Goal: Task Accomplishment & Management: Use online tool/utility

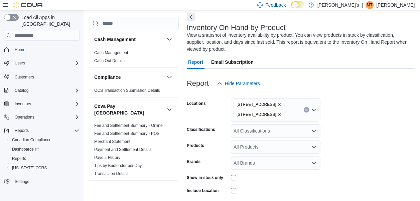
scroll to position [29, 0]
click at [315, 138] on form "Locations [STREET_ADDRESS] Classifications All Classifications Products All Pro…" at bounding box center [301, 165] width 228 height 150
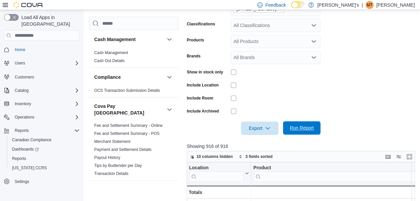
click at [300, 124] on span "Run Report" at bounding box center [301, 127] width 29 height 13
click at [413, 154] on button "Enter fullscreen" at bounding box center [409, 156] width 8 height 8
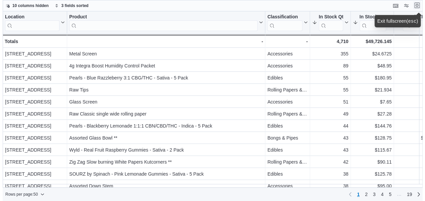
scroll to position [0, 0]
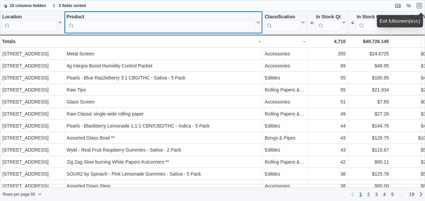
click at [215, 25] on input "search" at bounding box center [160, 25] width 188 height 11
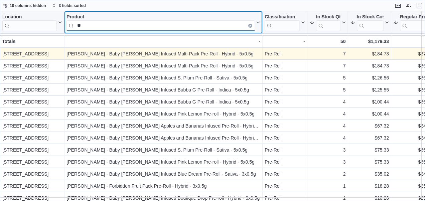
type input "*"
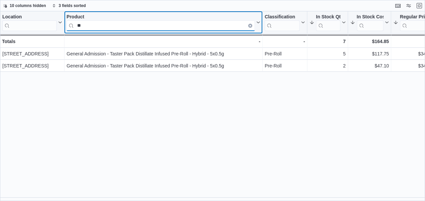
type input "*"
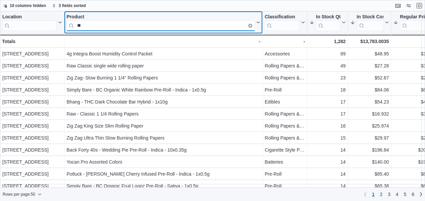
type input "*"
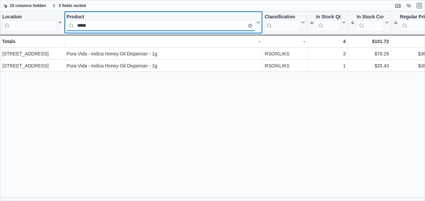
type input "****"
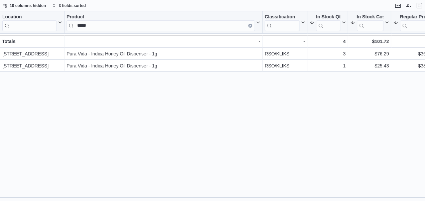
scroll to position [0, 36]
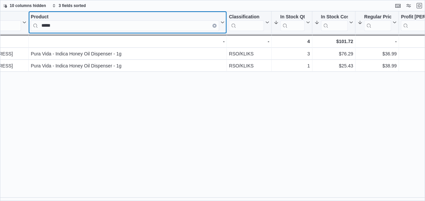
click at [213, 24] on button "Clear input" at bounding box center [214, 26] width 4 height 4
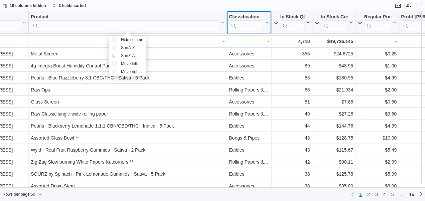
click at [240, 24] on input "search" at bounding box center [246, 25] width 35 height 11
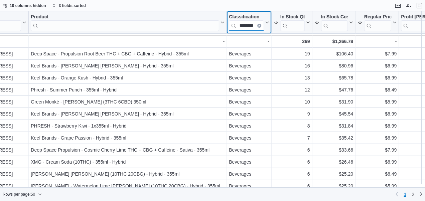
scroll to position [0, 5]
type input "********"
click at [259, 25] on icon "Clear input" at bounding box center [258, 25] width 1 height 1
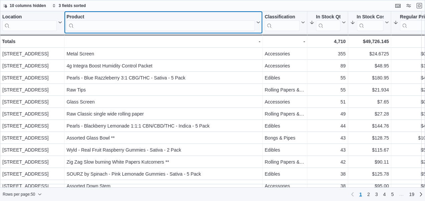
click at [83, 24] on input "search" at bounding box center [160, 25] width 188 height 11
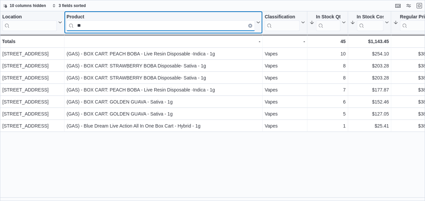
type input "*"
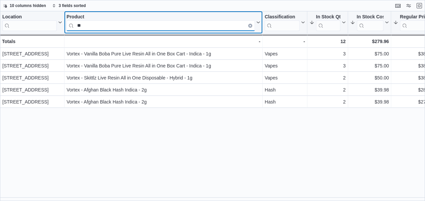
type input "*"
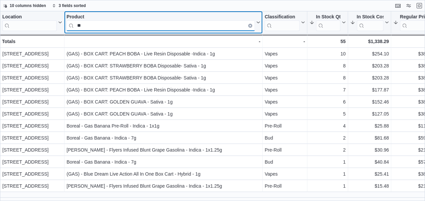
type input "*"
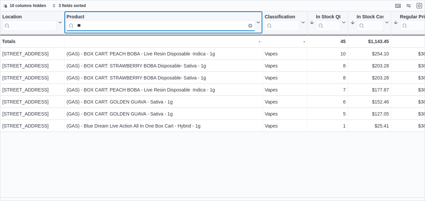
type input "*"
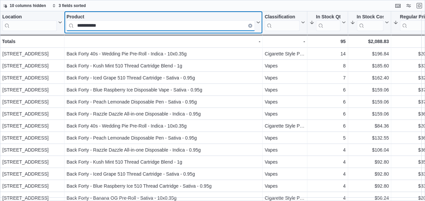
type input "**********"
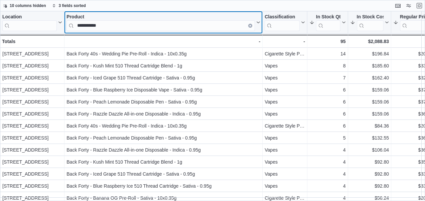
click at [249, 26] on button "Clear input" at bounding box center [250, 26] width 4 height 4
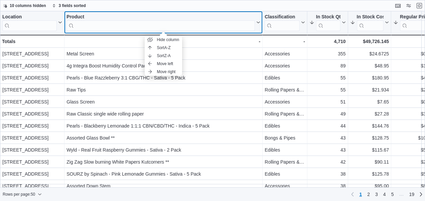
click at [237, 25] on input "search" at bounding box center [160, 25] width 188 height 11
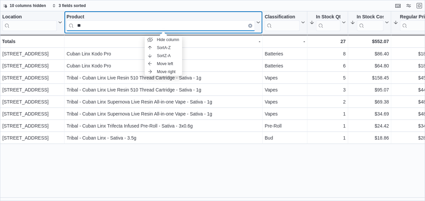
type input "*"
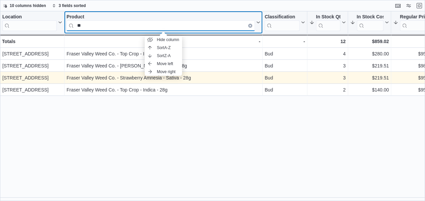
type input "*"
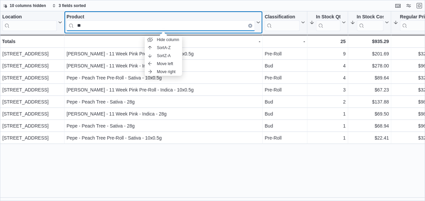
type input "*"
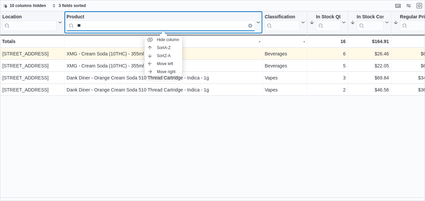
type input "*"
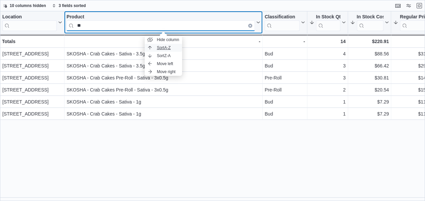
type input "*"
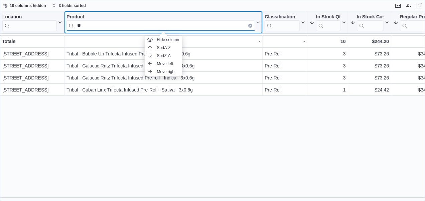
type input "*"
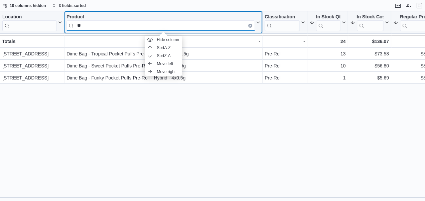
type input "*"
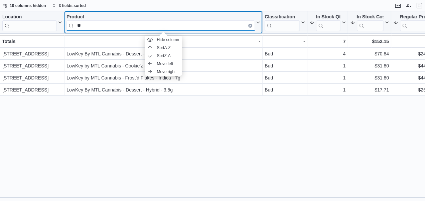
type input "*"
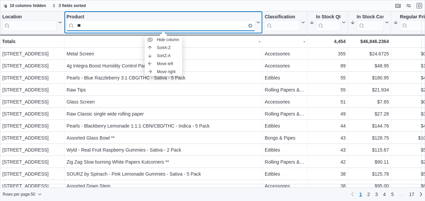
type input "*"
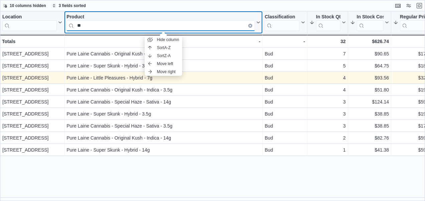
type input "*"
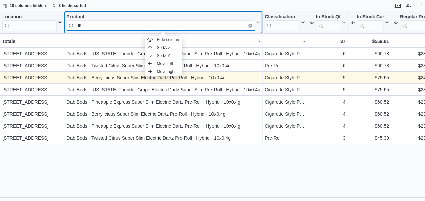
type input "*"
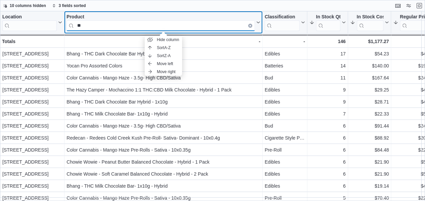
type input "*"
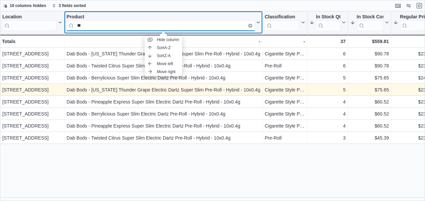
type input "*"
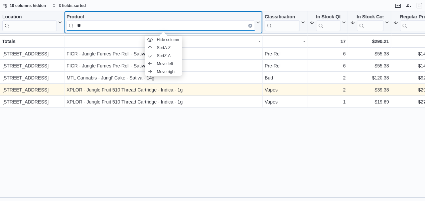
type input "*"
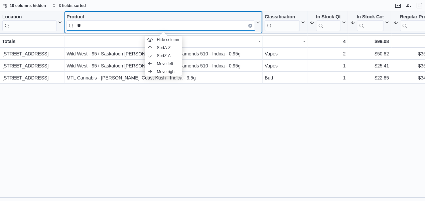
type input "*"
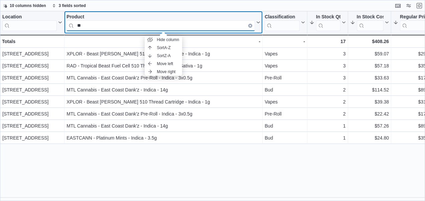
type input "*"
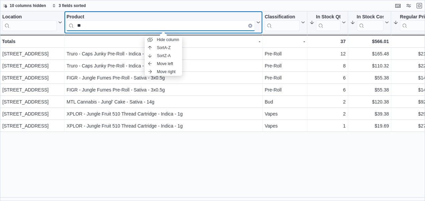
type input "*"
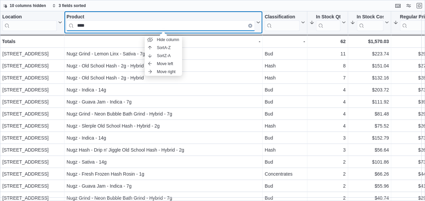
type input "****"
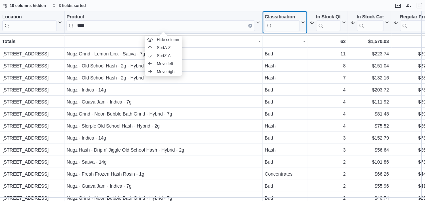
click at [277, 25] on input "search" at bounding box center [281, 25] width 35 height 11
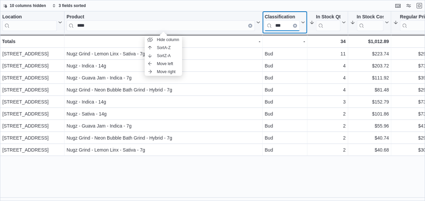
type input "***"
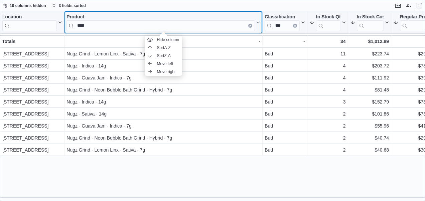
click at [249, 25] on icon "Clear input" at bounding box center [249, 25] width 1 height 1
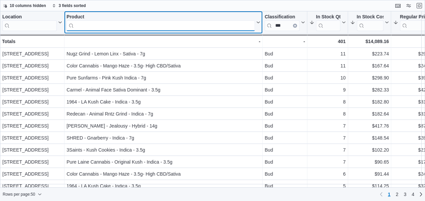
click at [242, 23] on input "search" at bounding box center [160, 25] width 188 height 11
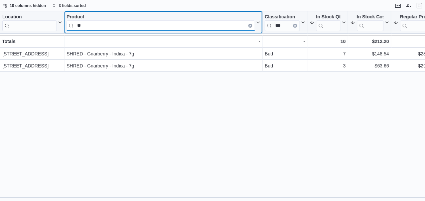
type input "*"
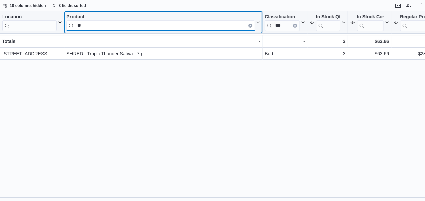
type input "*"
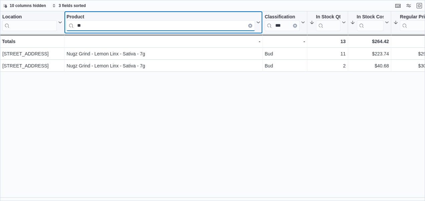
type input "*"
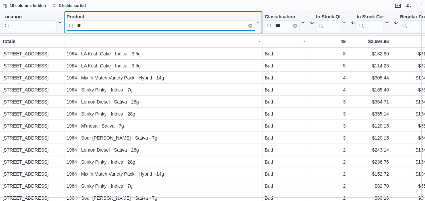
type input "*"
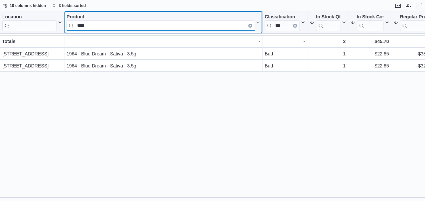
type input "****"
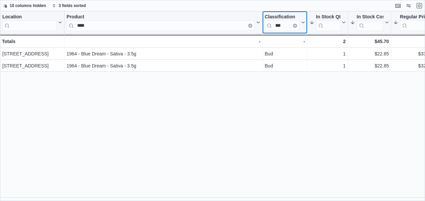
click at [295, 25] on icon "Clear input" at bounding box center [295, 26] width 2 height 2
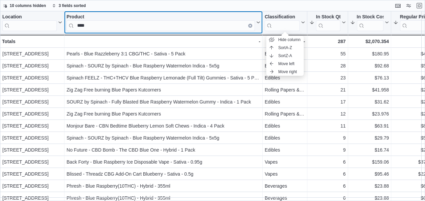
click at [217, 31] on div "Product **** Click to view column header actions" at bounding box center [163, 22] width 198 height 22
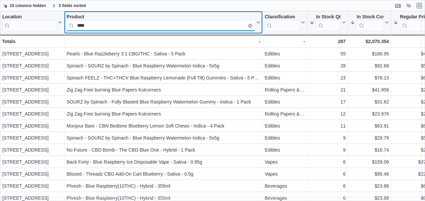
click at [218, 26] on input "****" at bounding box center [160, 25] width 188 height 11
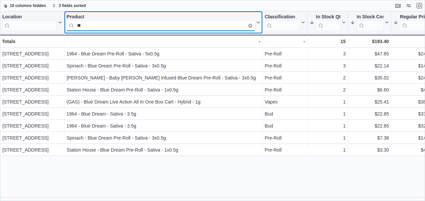
type input "*"
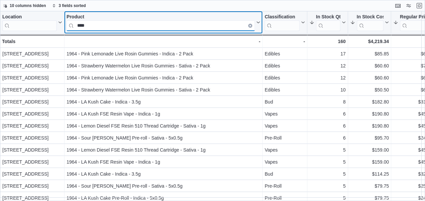
type input "****"
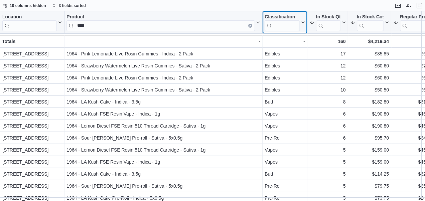
click at [289, 29] on input "search" at bounding box center [281, 25] width 35 height 11
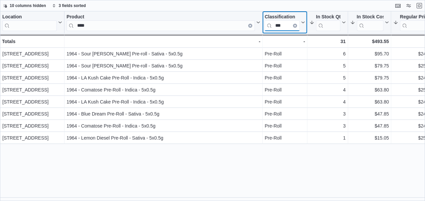
type input "***"
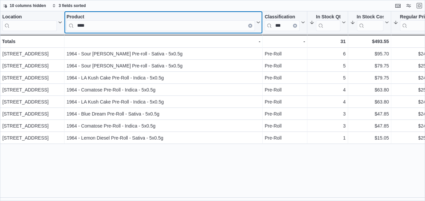
click at [251, 24] on button "Clear input" at bounding box center [250, 26] width 4 height 4
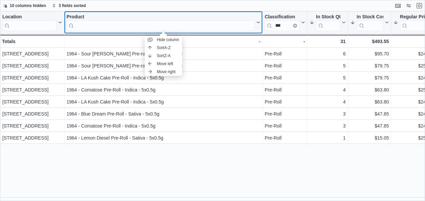
click at [214, 27] on input "search" at bounding box center [160, 25] width 188 height 11
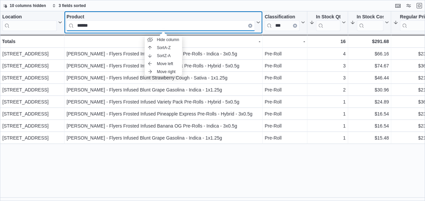
type input "******"
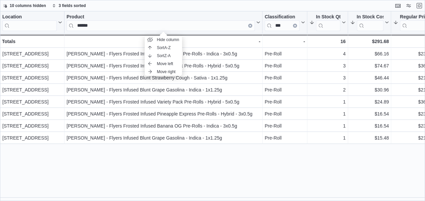
click at [159, 36] on div at bounding box center [159, 36] width 0 height 0
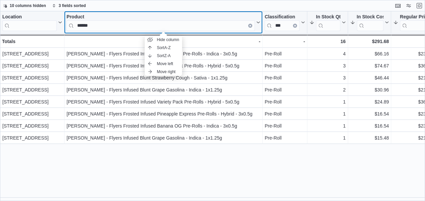
click at [258, 20] on icon at bounding box center [257, 22] width 5 height 4
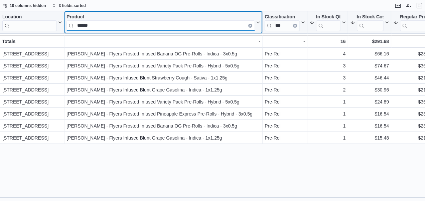
drag, startPoint x: 105, startPoint y: 23, endPoint x: 53, endPoint y: 26, distance: 51.8
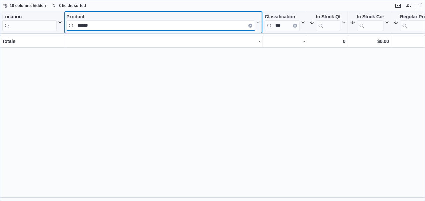
type input "******"
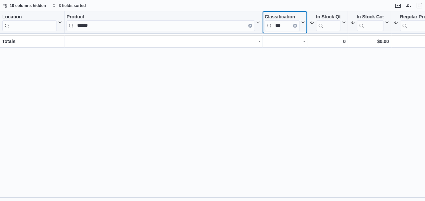
click at [297, 23] on input "***" at bounding box center [281, 25] width 35 height 11
click at [296, 24] on button "Clear input" at bounding box center [295, 26] width 4 height 4
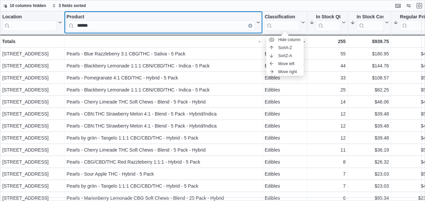
click at [250, 25] on icon "Clear input" at bounding box center [250, 26] width 2 height 2
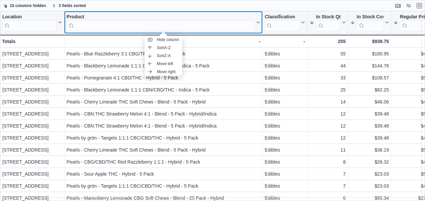
click at [184, 24] on input "search" at bounding box center [160, 25] width 188 height 11
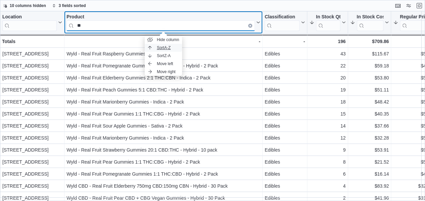
type input "*"
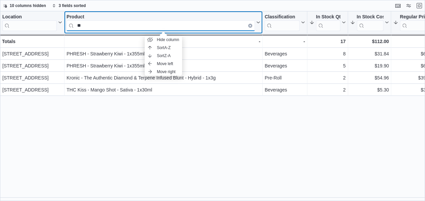
type input "*"
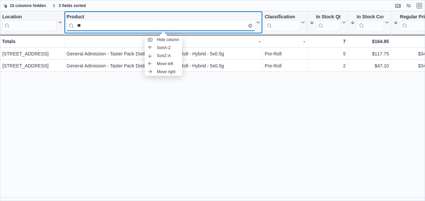
type input "*"
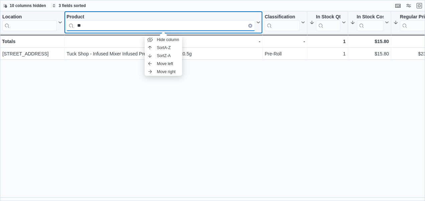
type input "*"
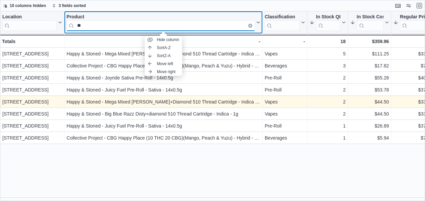
type input "*"
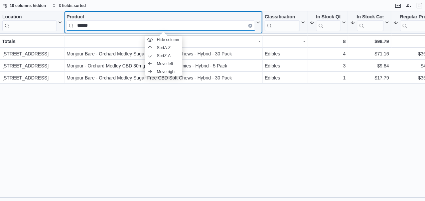
type input "******"
